Goal: Obtain resource: Obtain resource

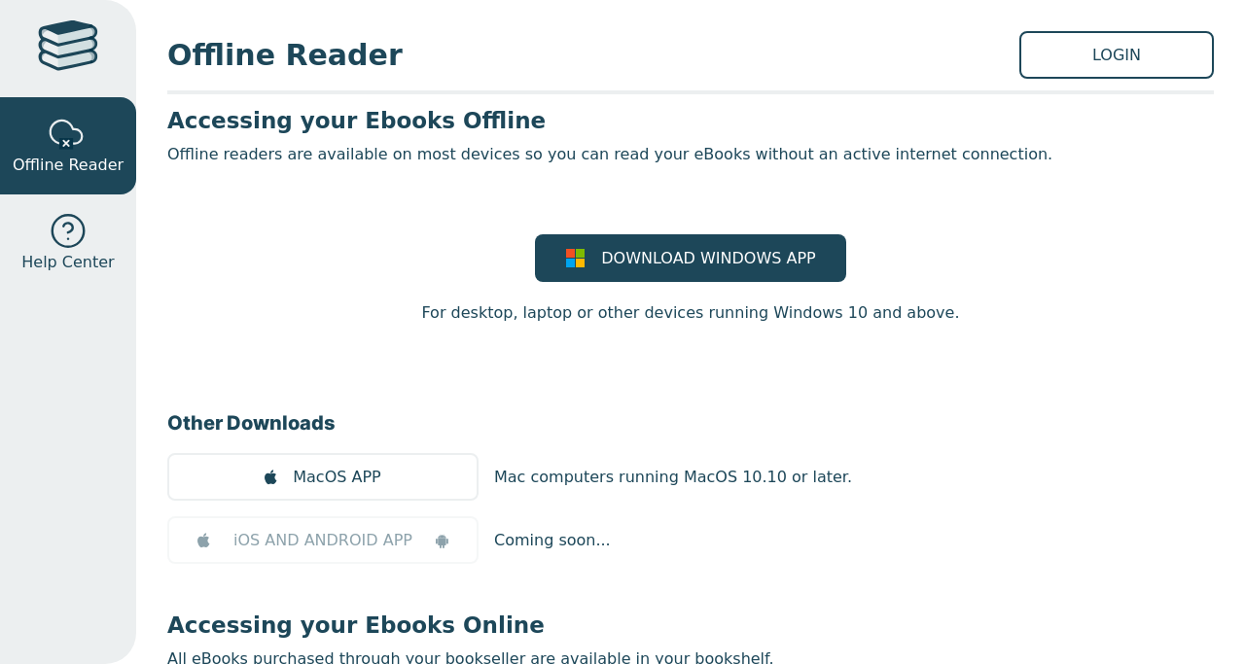
scroll to position [2, 0]
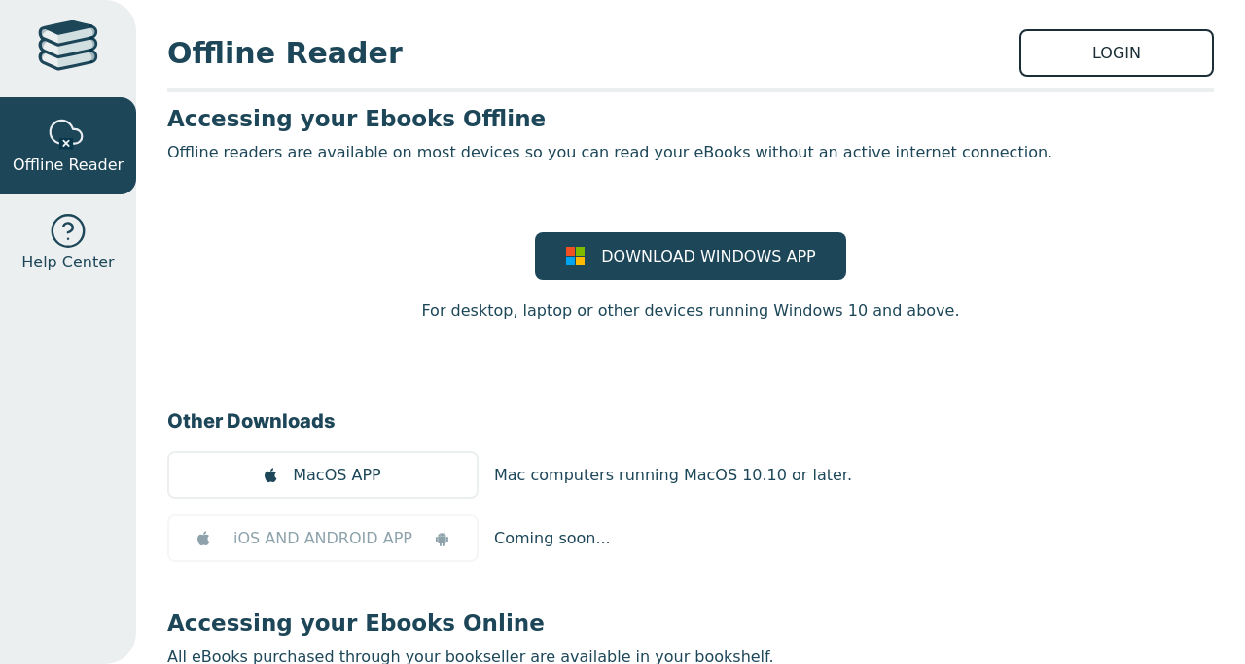
click at [1117, 43] on link "LOGIN" at bounding box center [1117, 53] width 195 height 48
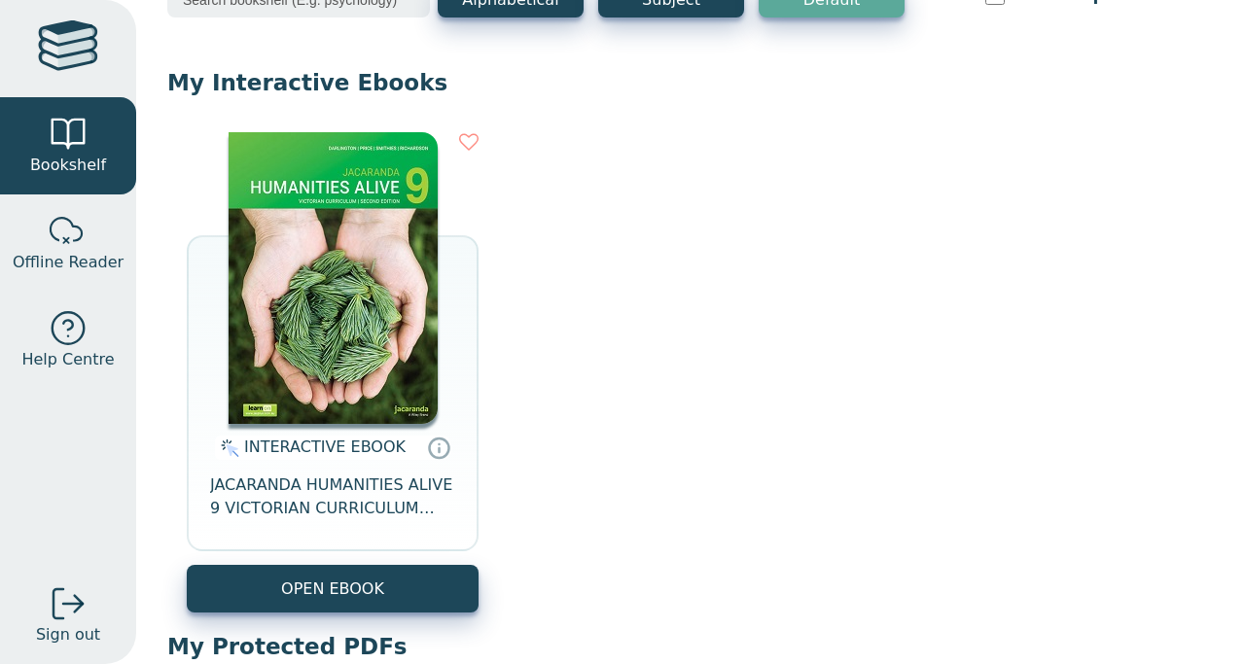
scroll to position [157, 0]
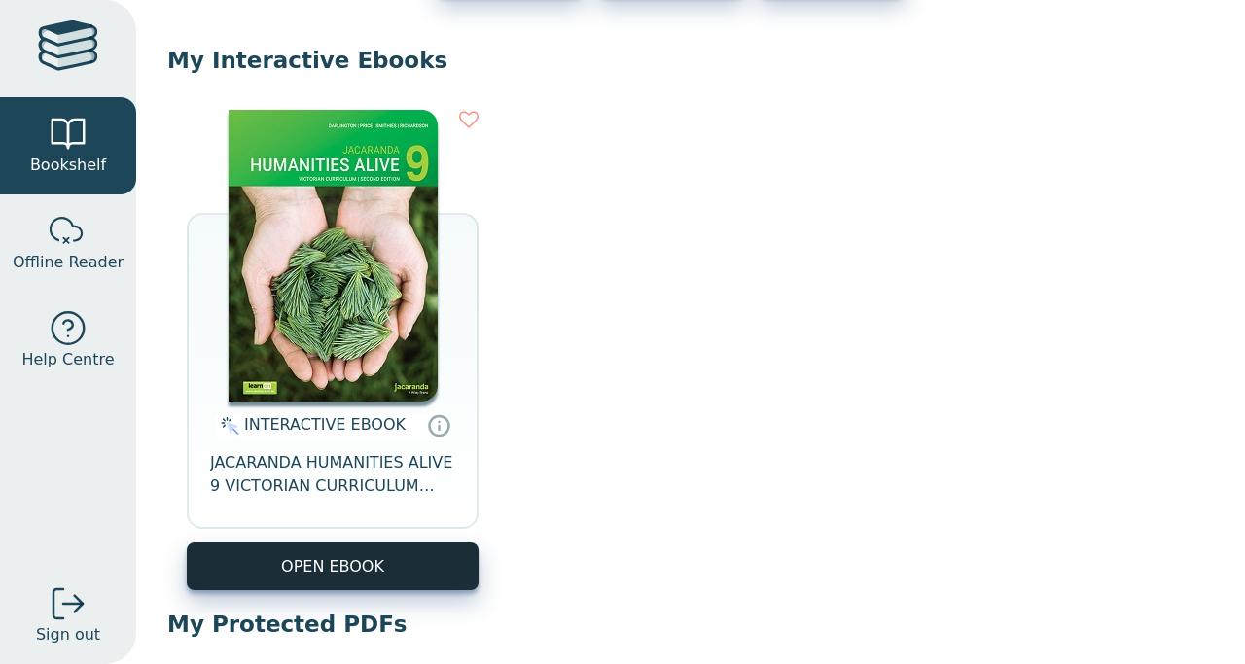
click at [374, 574] on button "OPEN EBOOK" at bounding box center [333, 567] width 292 height 48
